Goal: Task Accomplishment & Management: Use online tool/utility

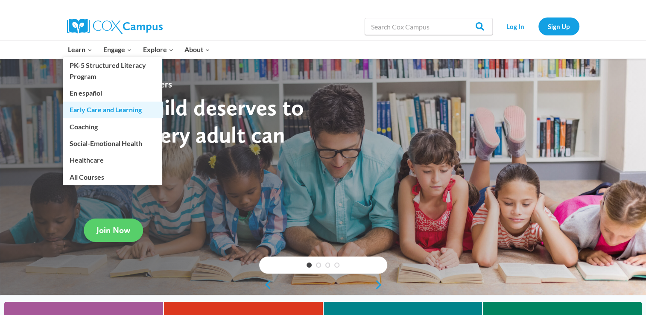
click at [94, 110] on link "Early Care and Learning" at bounding box center [113, 110] width 100 height 16
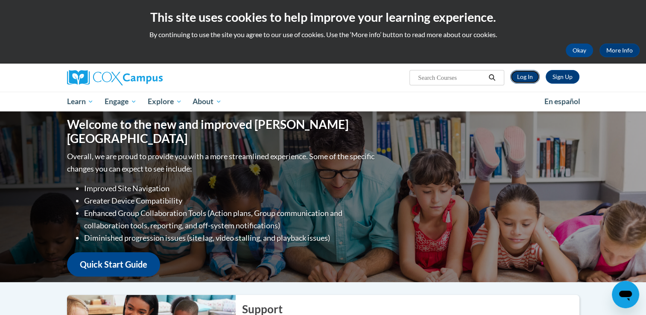
click at [528, 80] on link "Log In" at bounding box center [525, 77] width 29 height 14
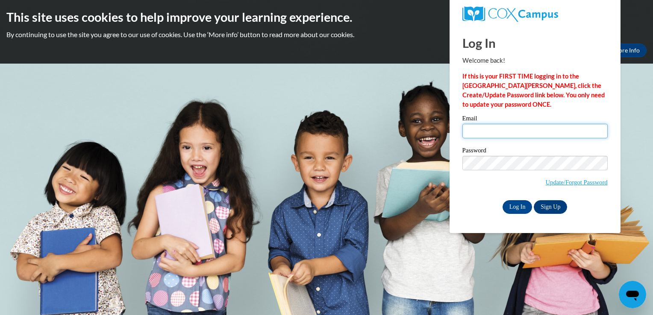
click at [494, 130] on input "Email" at bounding box center [534, 131] width 145 height 15
type input "tmcclure@ccsd.ms"
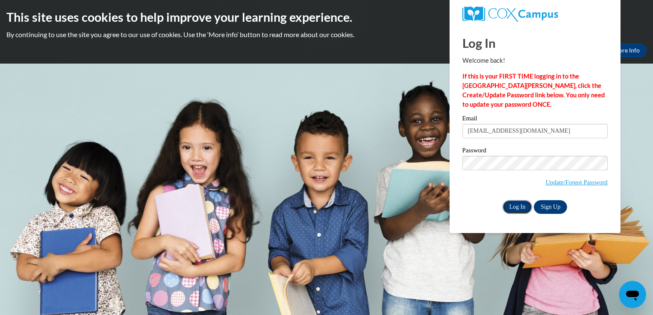
click at [519, 205] on input "Log In" at bounding box center [517, 207] width 30 height 14
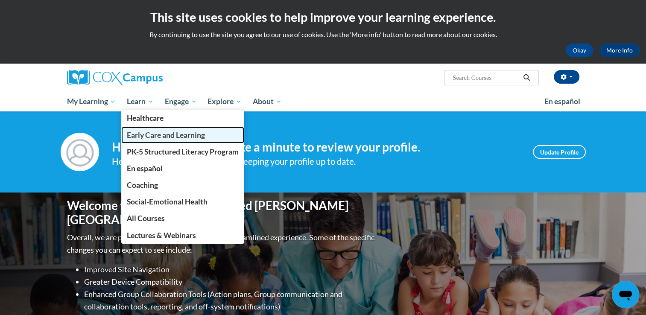
click at [153, 139] on link "Early Care and Learning" at bounding box center [182, 135] width 123 height 17
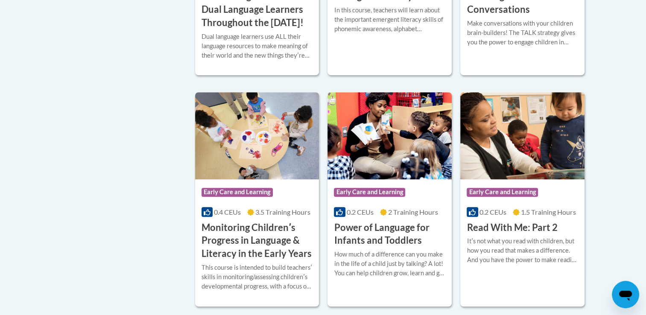
scroll to position [735, 0]
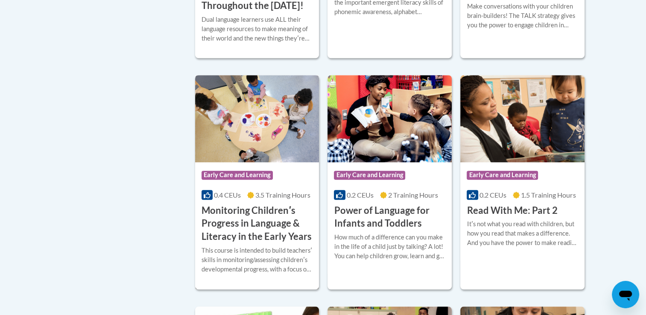
click at [247, 238] on h3 "Monitoring Childrenʹs Progress in Language & Literacy in the Early Years" at bounding box center [258, 223] width 112 height 39
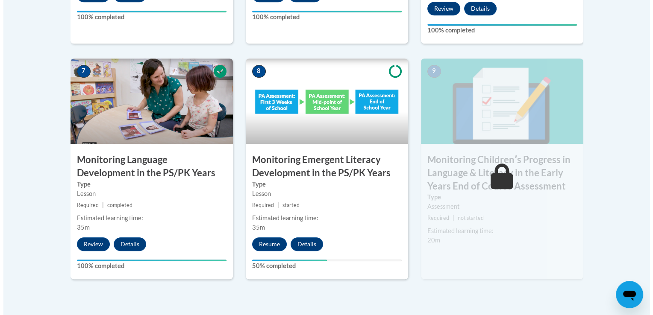
scroll to position [763, 0]
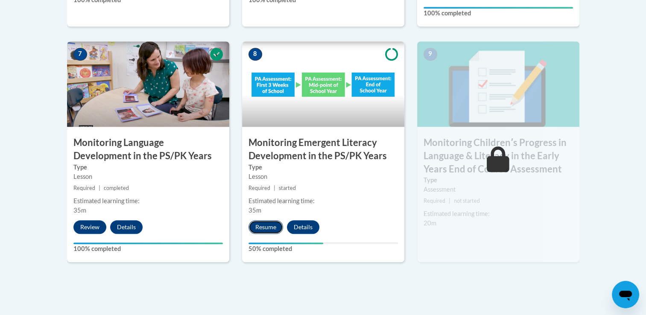
click at [264, 229] on button "Resume" at bounding box center [266, 227] width 35 height 14
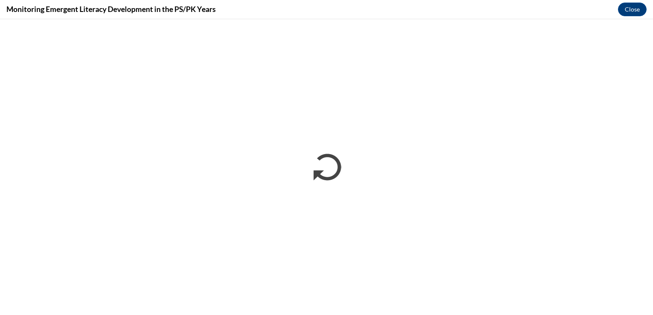
scroll to position [0, 0]
